Goal: Transaction & Acquisition: Obtain resource

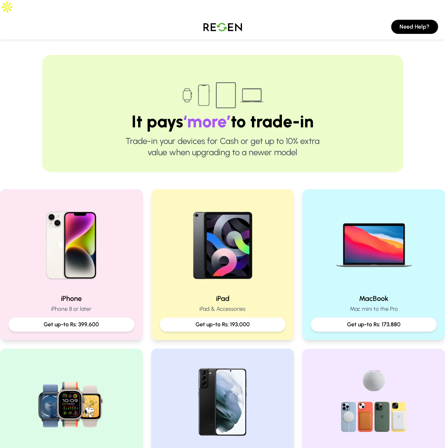
click at [90, 231] on img at bounding box center [71, 243] width 90 height 90
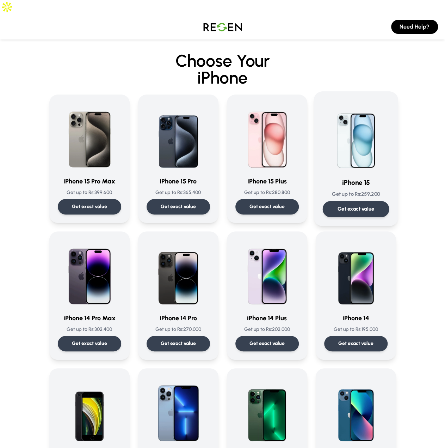
click at [349, 201] on div "Get exact value" at bounding box center [356, 209] width 67 height 16
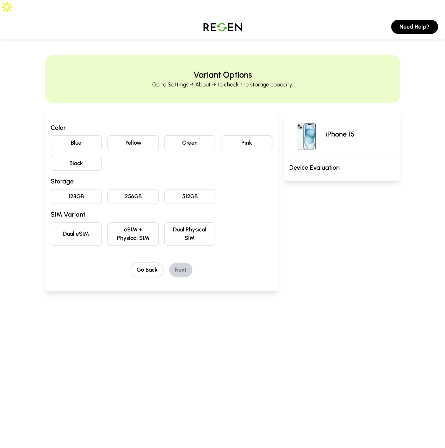
click at [246, 135] on button "Pink" at bounding box center [246, 142] width 51 height 15
click at [140, 189] on button "256GB" at bounding box center [133, 196] width 51 height 15
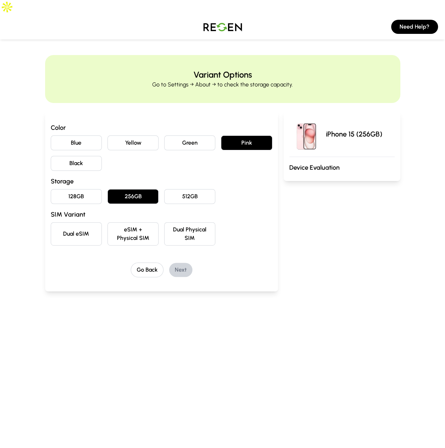
click at [87, 222] on button "Dual eSIM" at bounding box center [76, 233] width 51 height 23
click at [183, 263] on button "Next" at bounding box center [180, 270] width 23 height 14
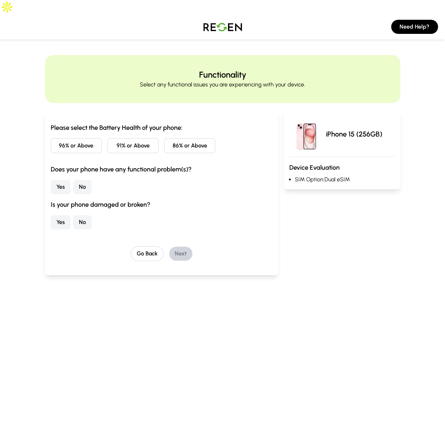
click at [92, 138] on button "96% or Above" at bounding box center [76, 145] width 51 height 15
click at [80, 180] on button "No" at bounding box center [82, 187] width 18 height 14
click at [86, 215] on button "No" at bounding box center [82, 222] width 18 height 14
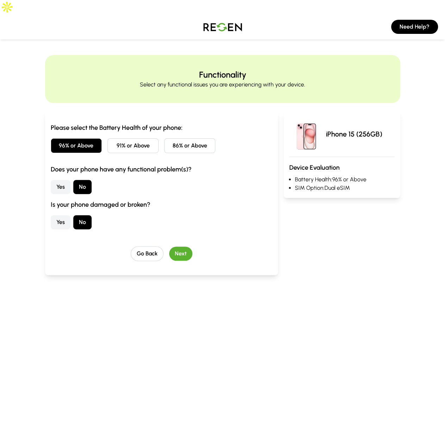
click at [176, 247] on button "Next" at bounding box center [180, 254] width 23 height 14
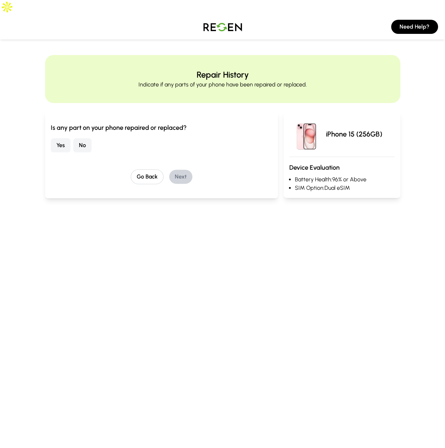
click at [82, 138] on button "No" at bounding box center [82, 145] width 18 height 14
click at [178, 170] on button "Next" at bounding box center [180, 177] width 23 height 14
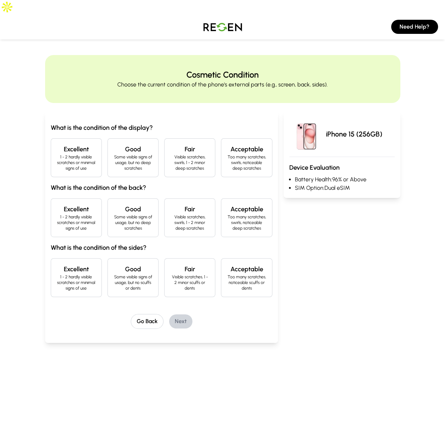
click at [87, 144] on h4 "Excellent" at bounding box center [76, 149] width 39 height 10
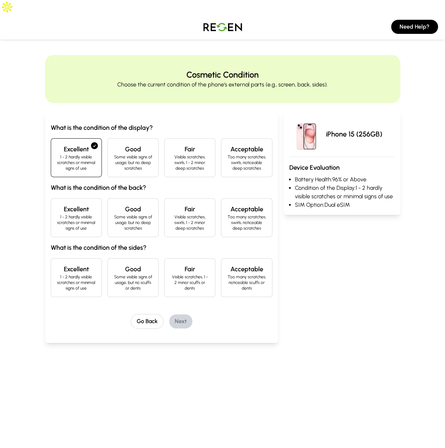
click at [70, 214] on p "1 - 2 hardly visible scratches or minimal signs of use" at bounding box center [76, 222] width 39 height 17
click at [72, 264] on h4 "Excellent" at bounding box center [76, 269] width 39 height 10
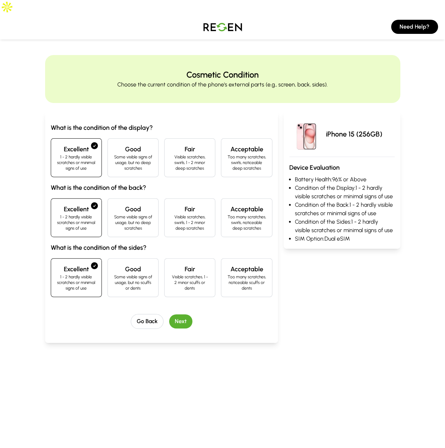
click at [189, 314] on button "Next" at bounding box center [180, 321] width 23 height 14
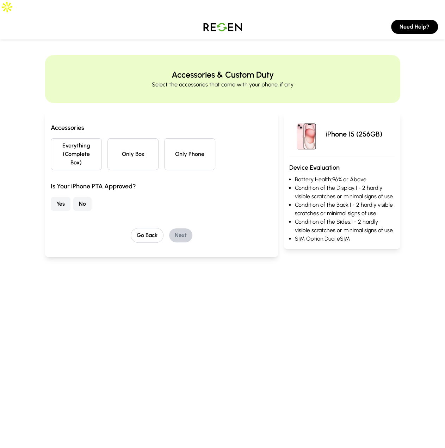
click at [181, 138] on button "Only Phone" at bounding box center [189, 154] width 51 height 32
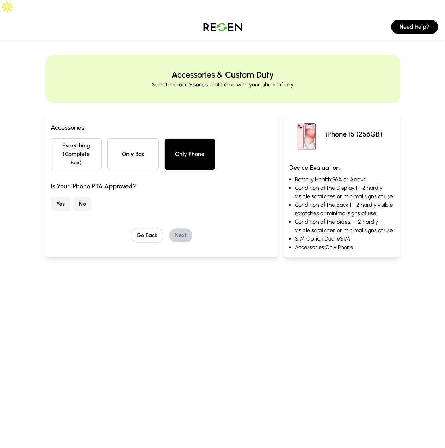
click at [90, 197] on button "No" at bounding box center [82, 204] width 18 height 14
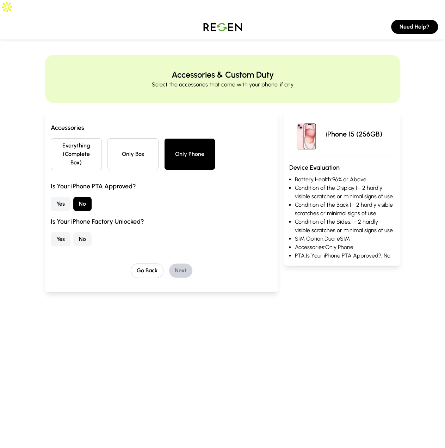
click at [85, 232] on button "No" at bounding box center [82, 239] width 18 height 14
click at [174, 263] on button "Next" at bounding box center [180, 270] width 23 height 14
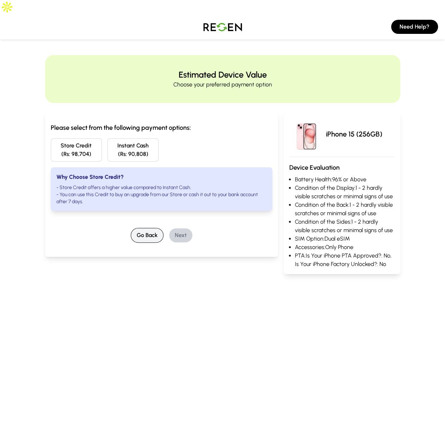
click at [150, 228] on button "Go Back" at bounding box center [147, 235] width 33 height 15
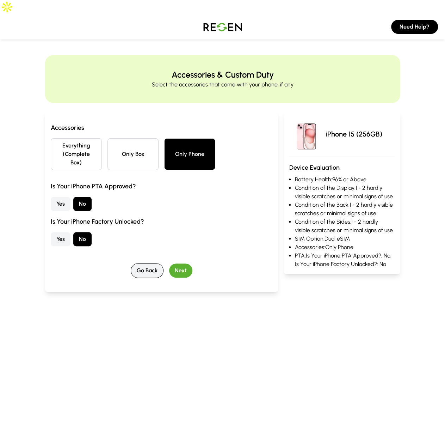
click at [153, 263] on button "Go Back" at bounding box center [147, 270] width 33 height 15
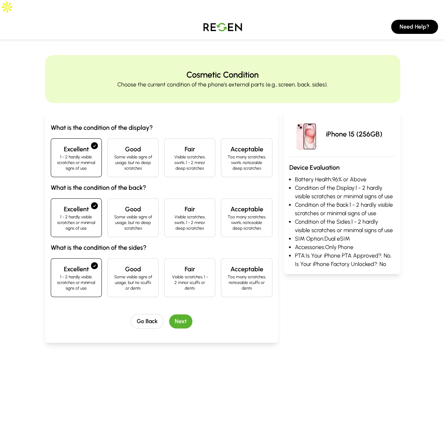
click at [186, 314] on button "Next" at bounding box center [180, 321] width 23 height 14
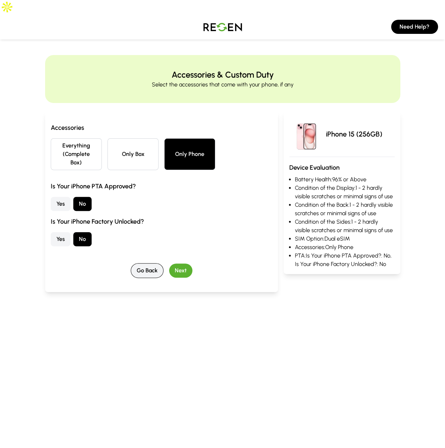
click at [136, 263] on button "Go Back" at bounding box center [147, 270] width 33 height 15
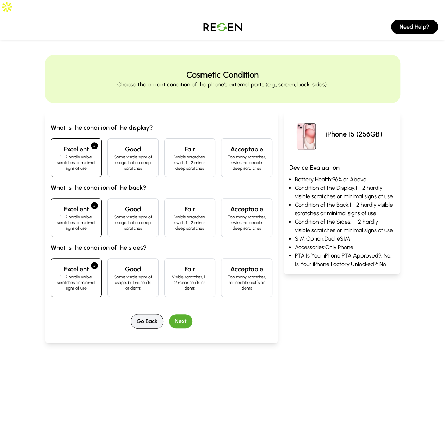
click at [147, 314] on button "Go Back" at bounding box center [147, 321] width 33 height 15
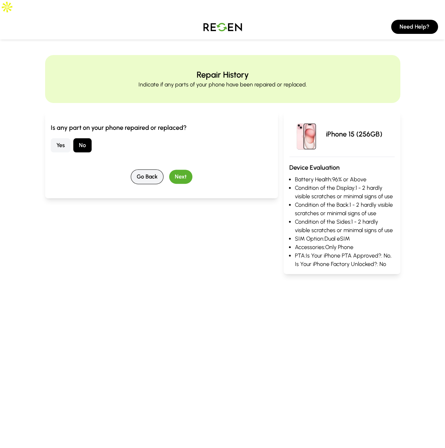
click at [150, 169] on button "Go Back" at bounding box center [147, 176] width 33 height 15
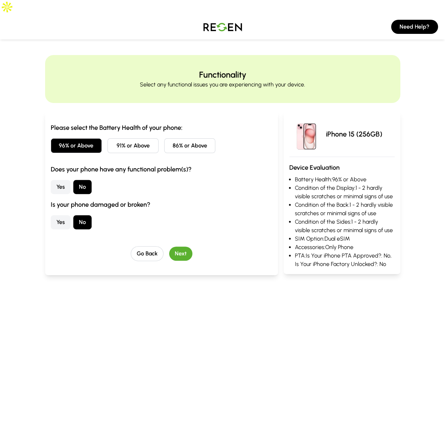
click at [58, 180] on button "Yes" at bounding box center [61, 187] width 20 height 14
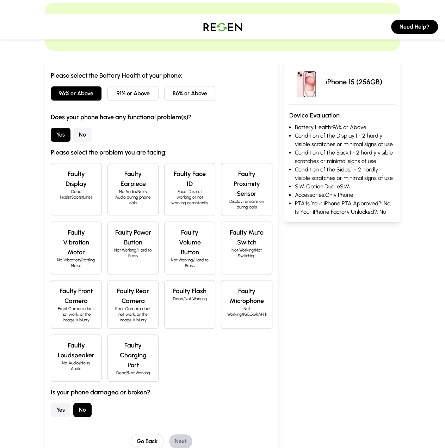
scroll to position [59, 0]
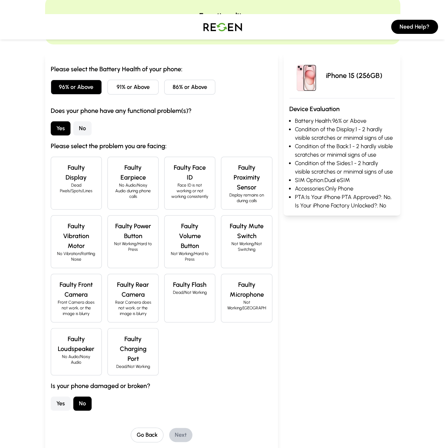
click at [130, 334] on h4 "Faulty Charging Port" at bounding box center [133, 349] width 39 height 30
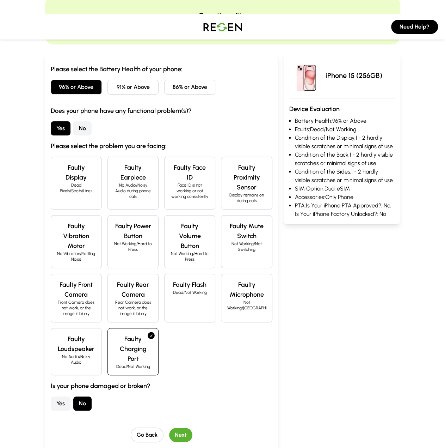
click at [182, 428] on button "Next" at bounding box center [180, 435] width 23 height 14
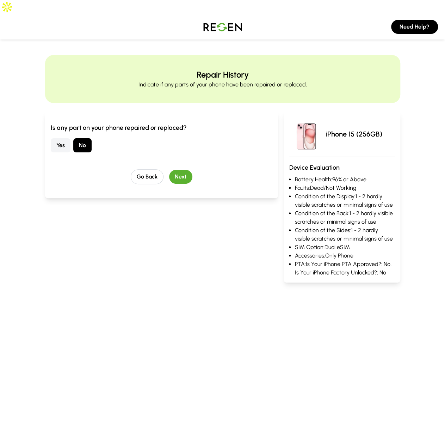
scroll to position [0, 0]
click at [178, 170] on button "Next" at bounding box center [180, 177] width 23 height 14
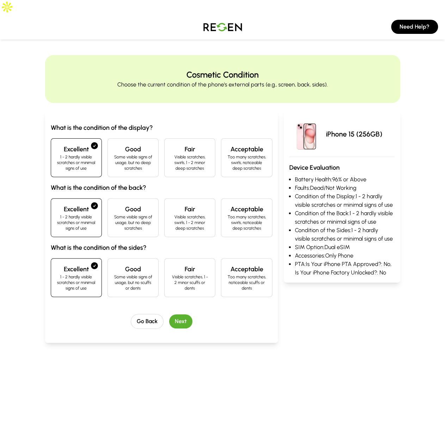
click at [177, 314] on button "Next" at bounding box center [180, 321] width 23 height 14
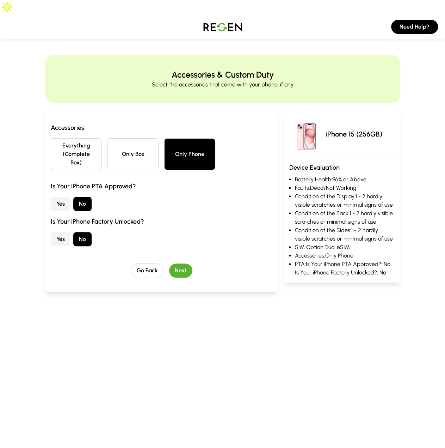
click at [182, 263] on button "Next" at bounding box center [180, 270] width 23 height 14
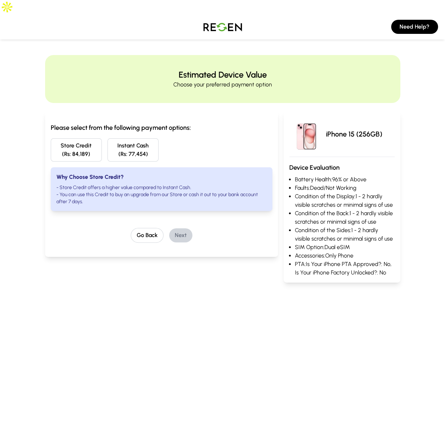
click at [71, 138] on button "Store Credit (Rs: 84,189)" at bounding box center [76, 149] width 51 height 23
click at [181, 228] on button "Next" at bounding box center [180, 235] width 23 height 14
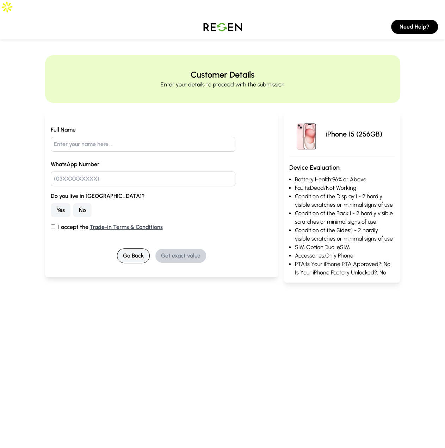
click at [138, 248] on button "Go Back" at bounding box center [133, 255] width 33 height 15
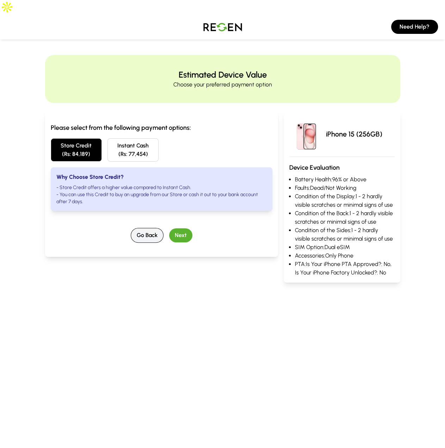
click at [143, 228] on button "Go Back" at bounding box center [147, 235] width 33 height 15
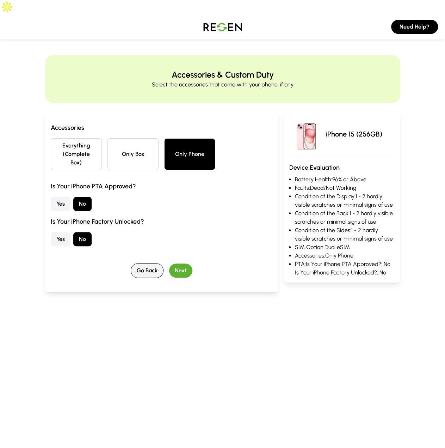
click at [148, 263] on button "Go Back" at bounding box center [147, 270] width 33 height 15
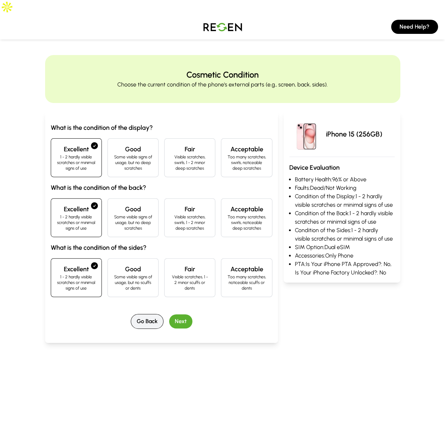
click at [145, 314] on button "Go Back" at bounding box center [147, 321] width 33 height 15
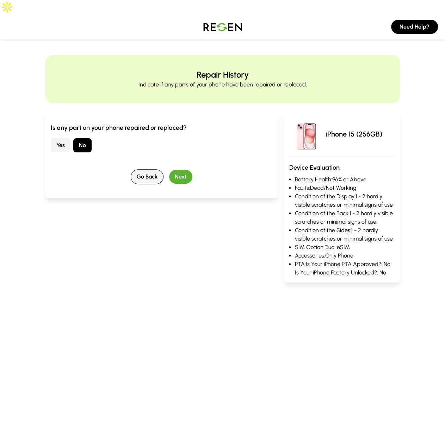
click at [148, 169] on button "Go Back" at bounding box center [147, 176] width 33 height 15
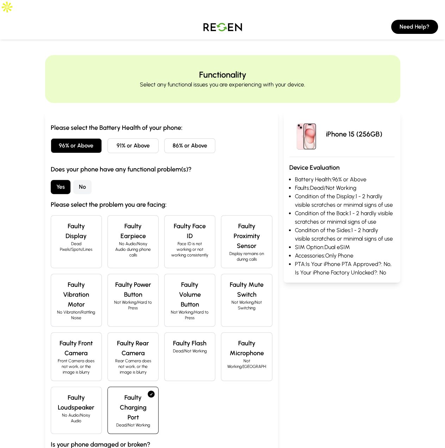
click at [236, 17] on img at bounding box center [222, 27] width 49 height 20
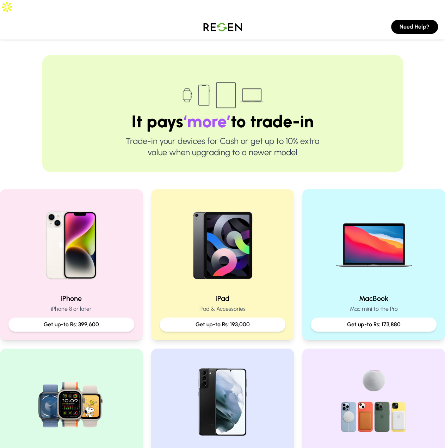
click at [217, 18] on img at bounding box center [222, 27] width 49 height 20
